Goal: Entertainment & Leisure: Consume media (video, audio)

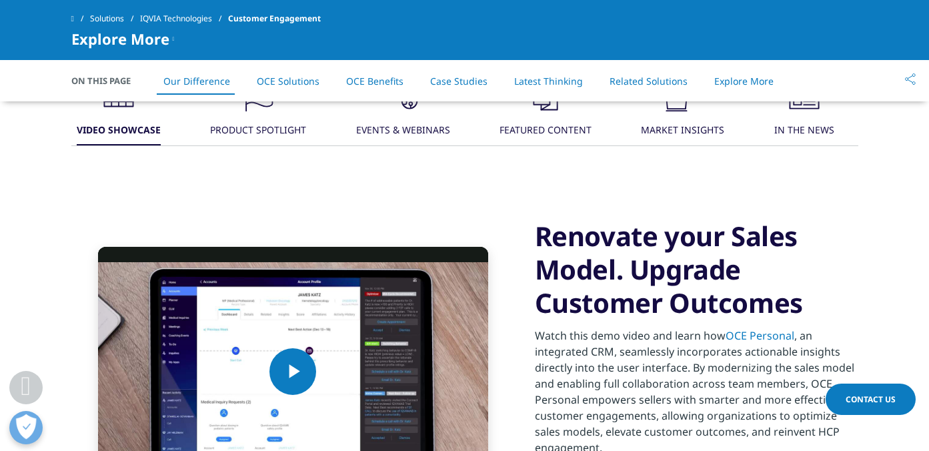
scroll to position [1170, 0]
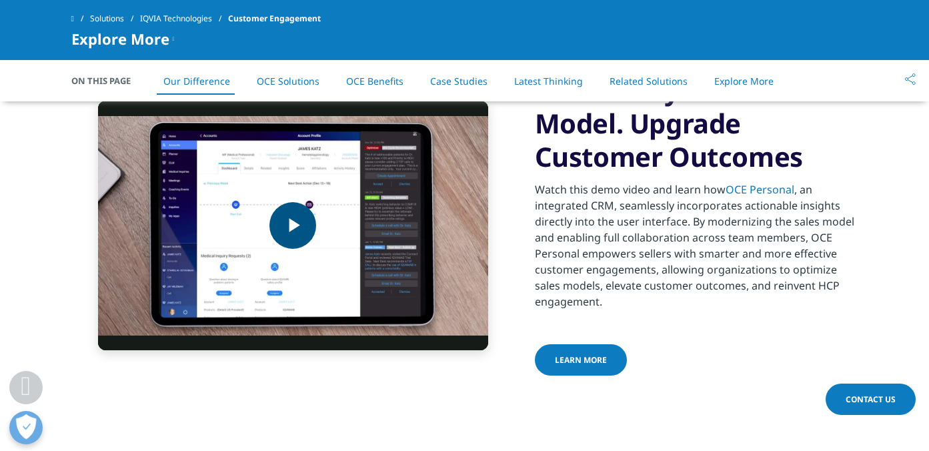
click at [293, 225] on span "Video Player" at bounding box center [293, 225] width 0 height 0
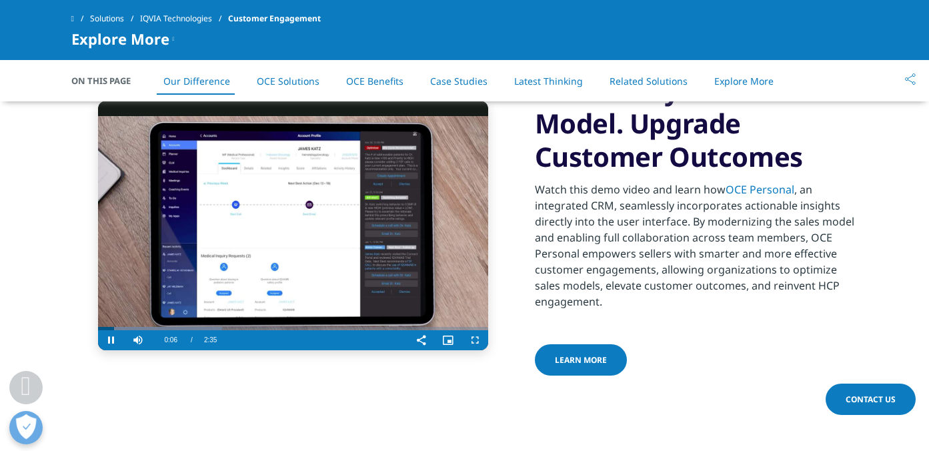
click at [184, 339] on div "Current Time 0:06" at bounding box center [171, 340] width 26 height 20
click at [185, 341] on div "Mute 100%" at bounding box center [158, 340] width 67 height 20
click at [245, 197] on video "Video Player" at bounding box center [293, 225] width 390 height 249
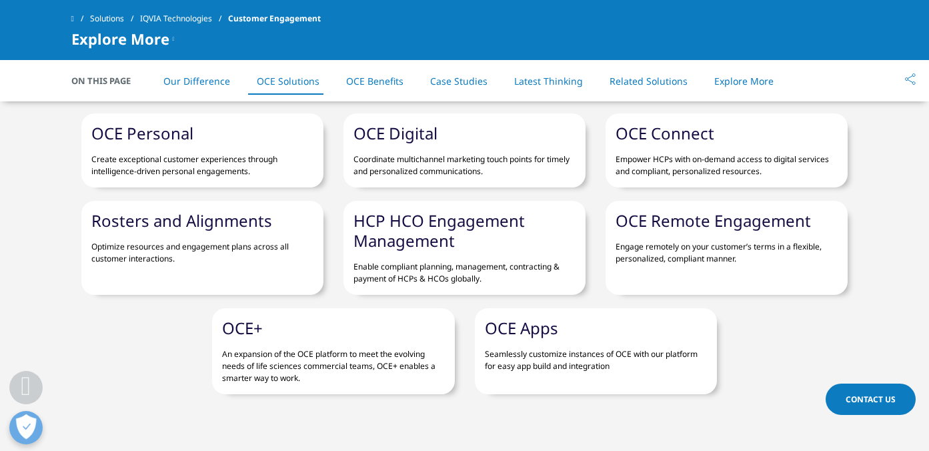
scroll to position [2125, 0]
